Goal: Check status: Check status

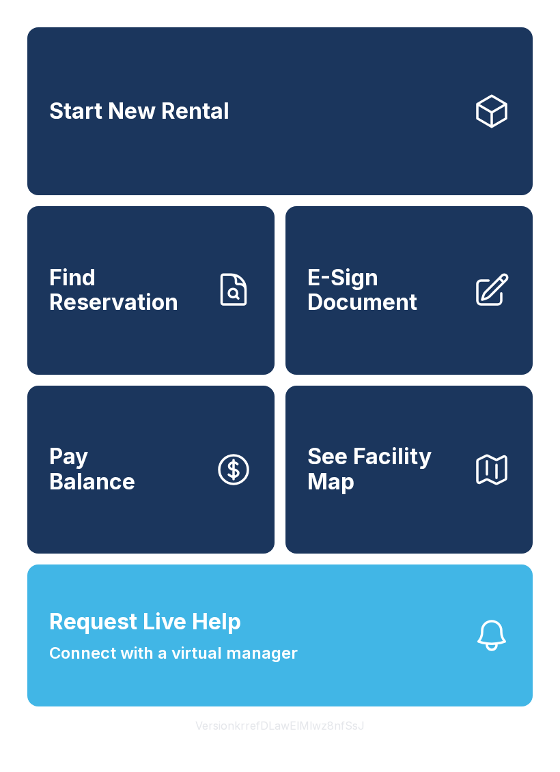
scroll to position [16, 0]
click at [167, 281] on span "Find Reservation" at bounding box center [126, 291] width 154 height 50
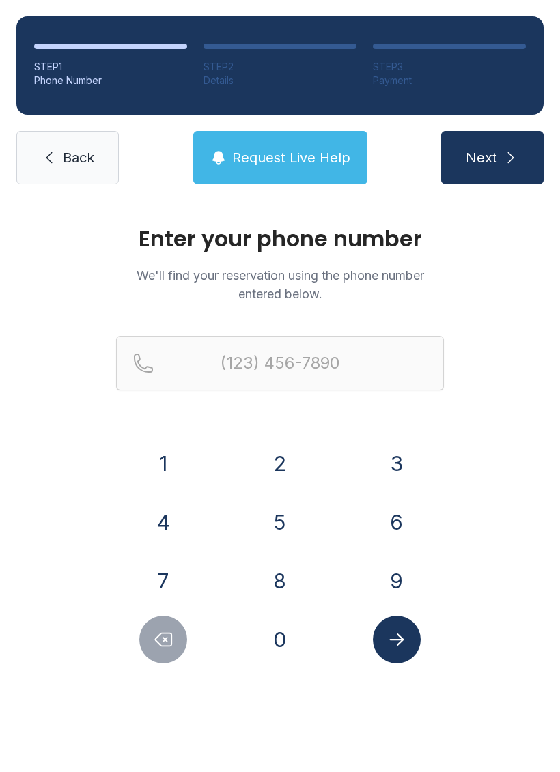
click at [295, 517] on button "5" at bounding box center [280, 522] width 48 height 48
click at [171, 574] on button "7" at bounding box center [163, 581] width 48 height 48
click at [296, 518] on button "5" at bounding box center [280, 522] width 48 height 48
click at [289, 582] on button "8" at bounding box center [280, 581] width 48 height 48
click at [404, 466] on button "3" at bounding box center [397, 464] width 48 height 48
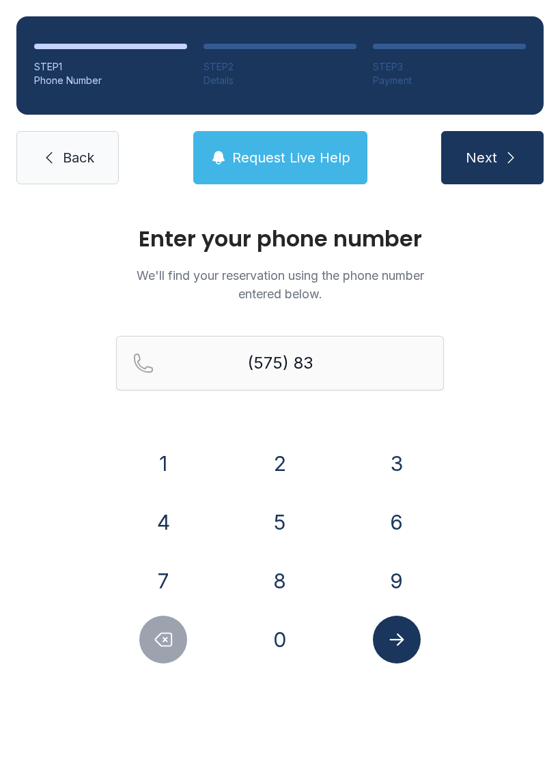
click at [283, 457] on button "2" at bounding box center [280, 464] width 48 height 48
click at [162, 574] on button "7" at bounding box center [163, 581] width 48 height 48
click at [174, 511] on button "4" at bounding box center [163, 522] width 48 height 48
click at [173, 511] on button "4" at bounding box center [163, 522] width 48 height 48
click at [178, 518] on button "4" at bounding box center [163, 522] width 48 height 48
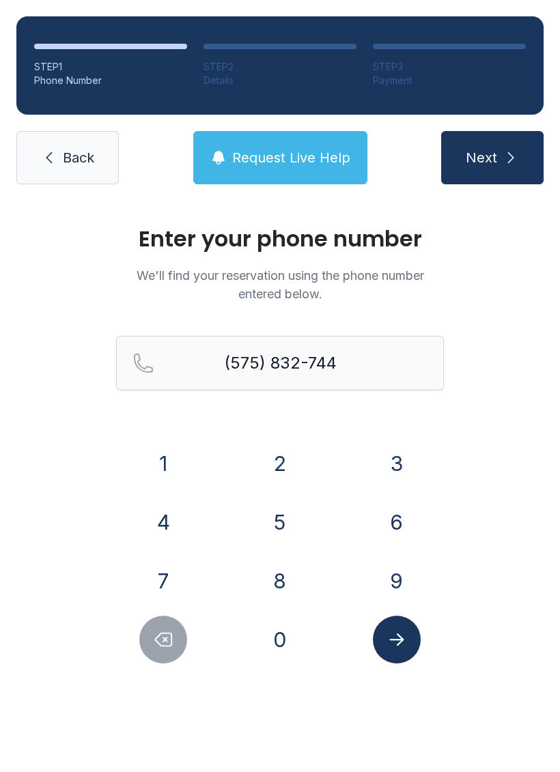
type input "[PHONE_NUMBER]"
click at [407, 635] on button "Submit lookup form" at bounding box center [397, 640] width 48 height 48
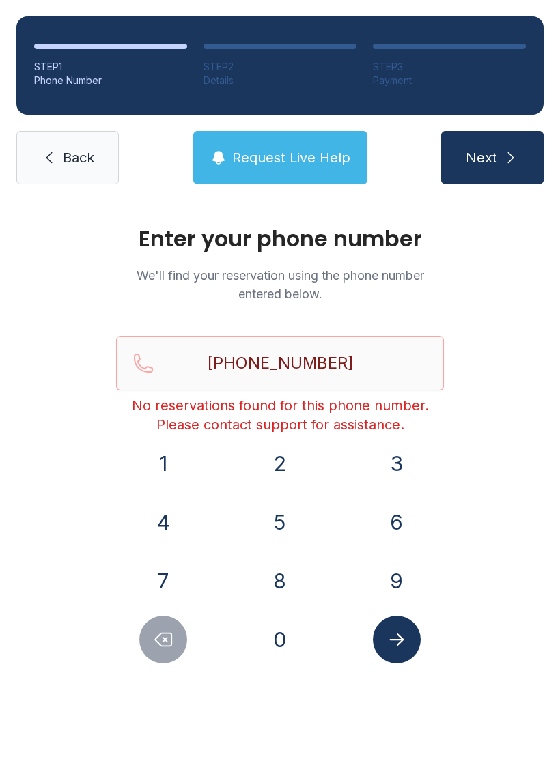
click at [73, 144] on link "Back" at bounding box center [67, 157] width 102 height 53
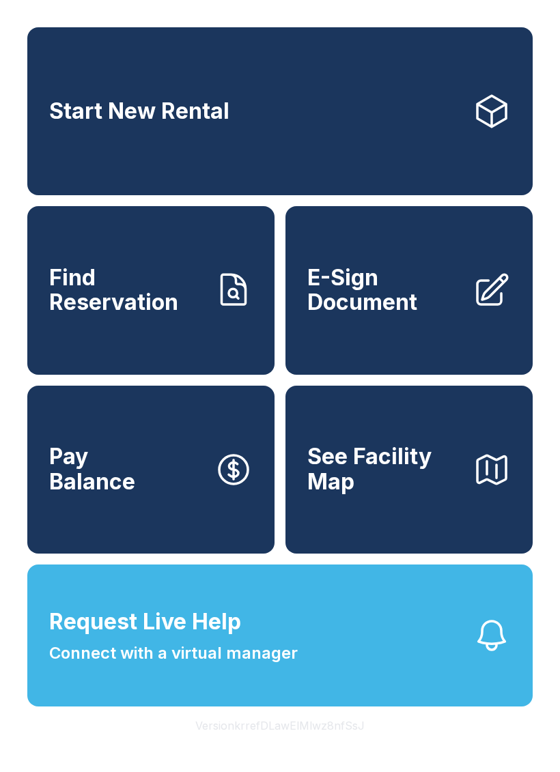
click at [419, 494] on span "See Facility Map" at bounding box center [384, 469] width 154 height 50
click at [149, 638] on span "Request Live Help" at bounding box center [145, 622] width 192 height 33
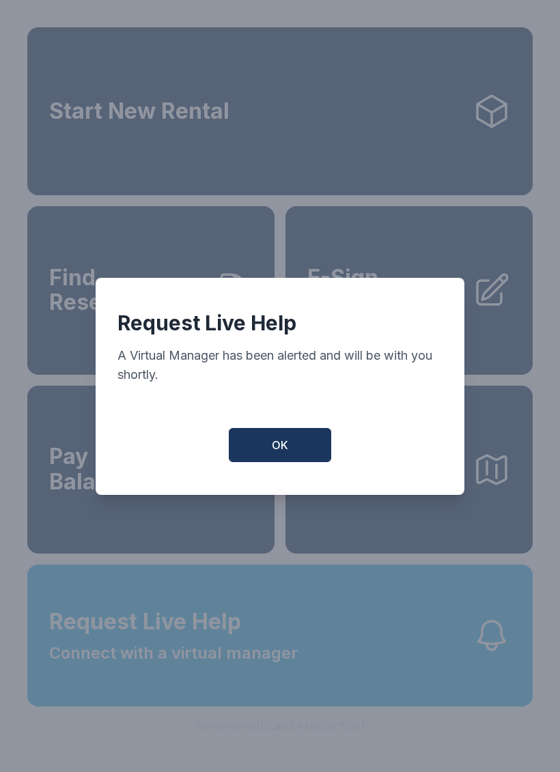
click at [272, 453] on span "OK" at bounding box center [280, 445] width 16 height 16
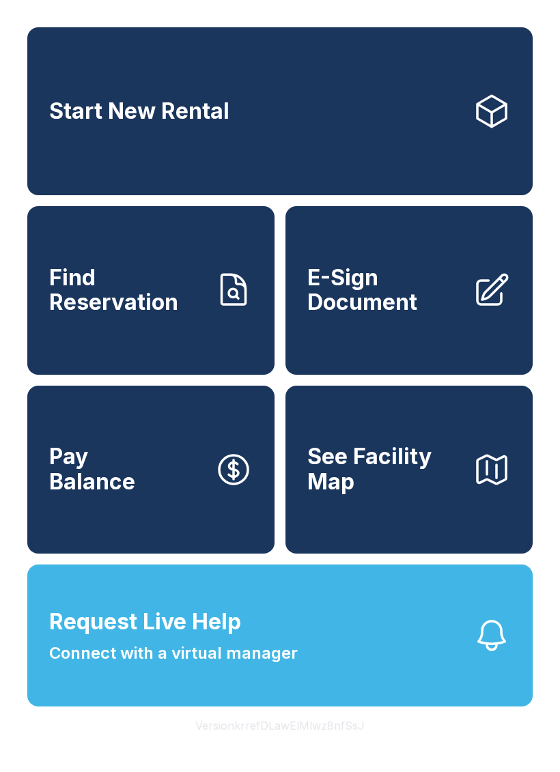
click at [246, 666] on span "Connect with a virtual manager" at bounding box center [173, 653] width 249 height 25
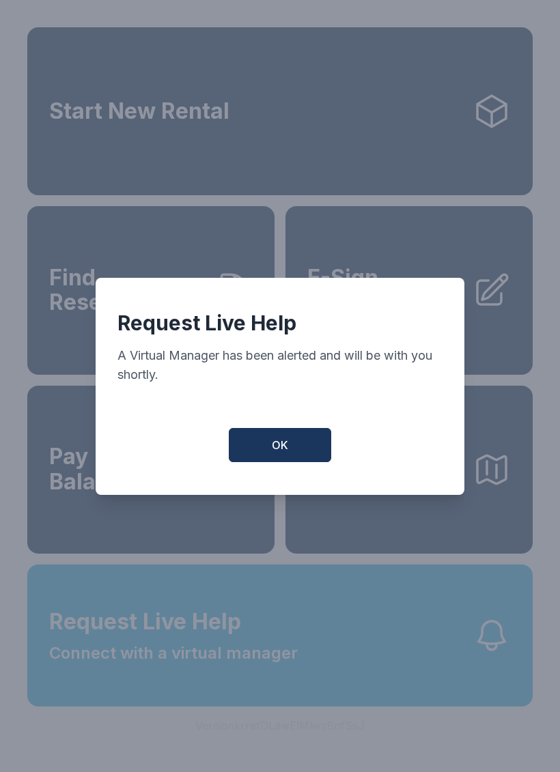
click at [283, 444] on button "OK" at bounding box center [280, 445] width 102 height 34
